Goal: Find specific page/section: Locate a particular part of the current website

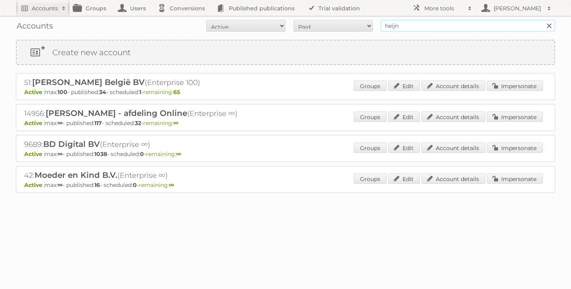
click at [424, 29] on input "heijn" at bounding box center [468, 26] width 175 height 12
drag, startPoint x: 424, startPoint y: 29, endPoint x: 349, endPoint y: 26, distance: 75.0
click at [351, 27] on form "All Active Expired Pending All Paid Trials Self service heijn Search" at bounding box center [285, 26] width 539 height 12
type input "[PERSON_NAME]"
click at [543, 20] on input "Search" at bounding box center [549, 26] width 12 height 12
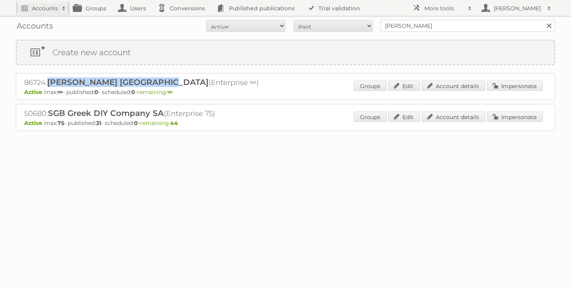
drag, startPoint x: 151, startPoint y: 84, endPoint x: 50, endPoint y: 83, distance: 101.2
click at [50, 83] on span "Leroy Merlin South Africa" at bounding box center [127, 82] width 161 height 10
copy span "Leroy Merlin South Africa"
